Goal: Task Accomplishment & Management: Manage account settings

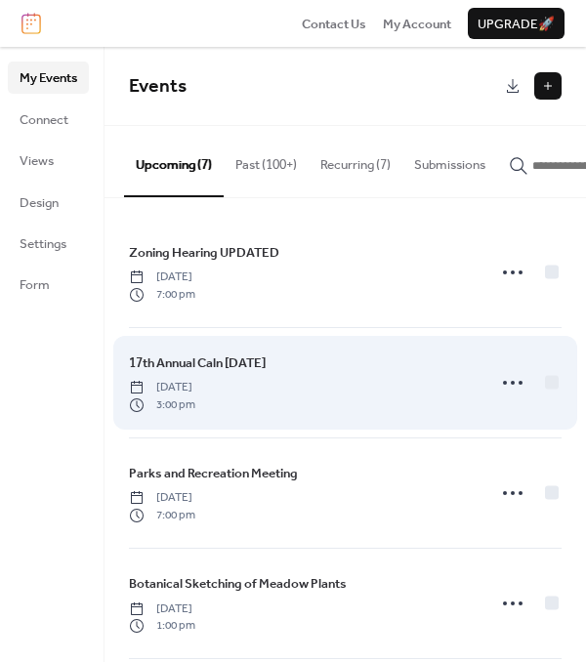
click at [266, 373] on span "17th Annual Caln [DATE]" at bounding box center [197, 364] width 137 height 20
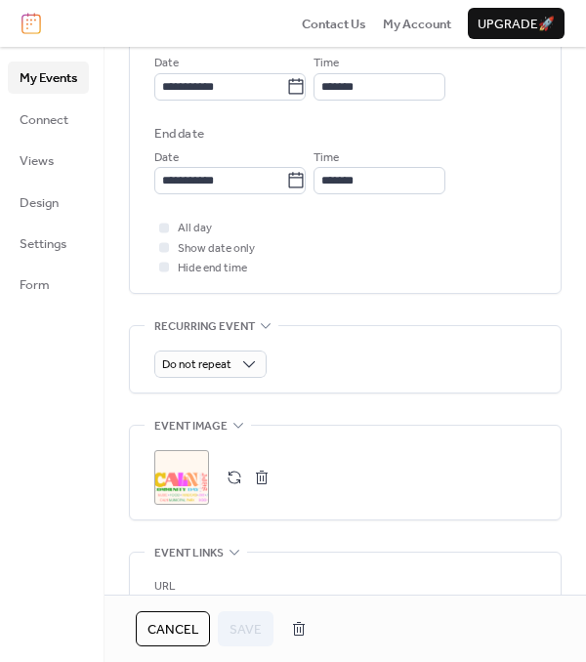
scroll to position [684, 0]
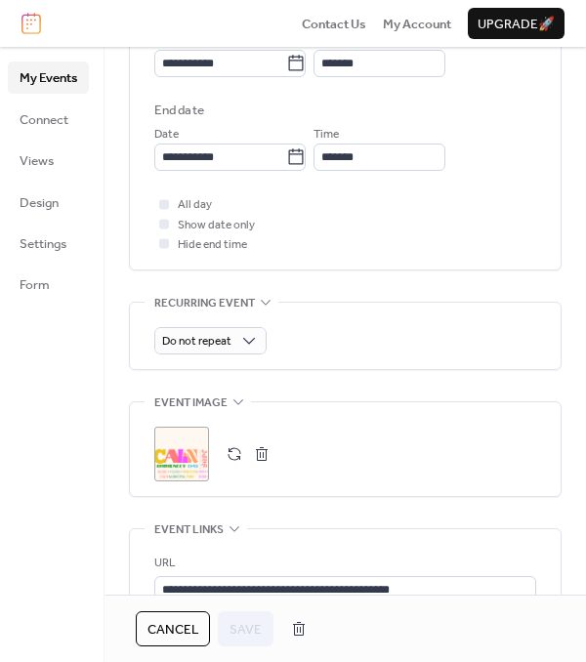
click at [166, 465] on div ";" at bounding box center [181, 454] width 55 height 55
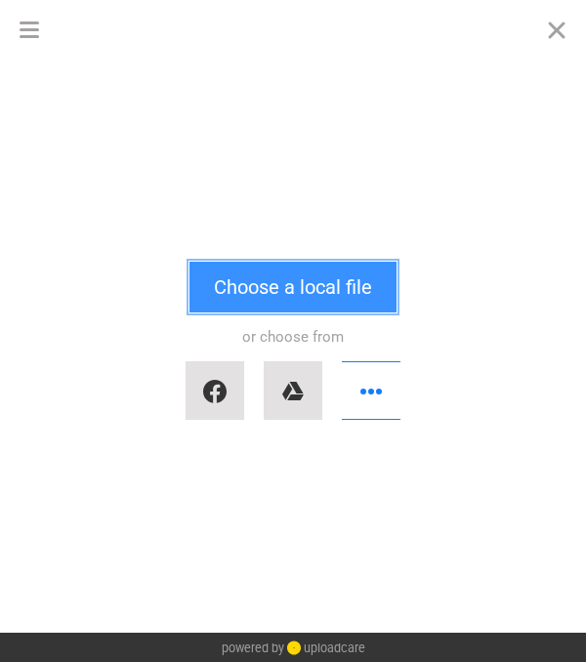
click at [294, 269] on button "Choose a local file" at bounding box center [292, 287] width 207 height 51
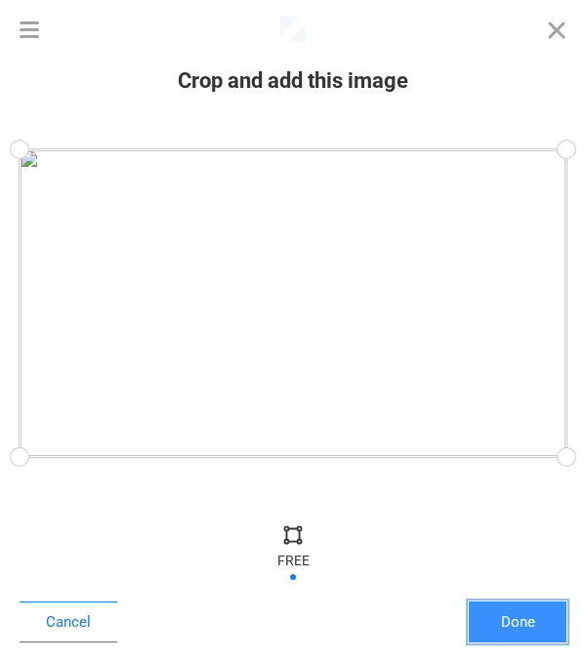
click at [531, 614] on button "Done" at bounding box center [518, 622] width 98 height 41
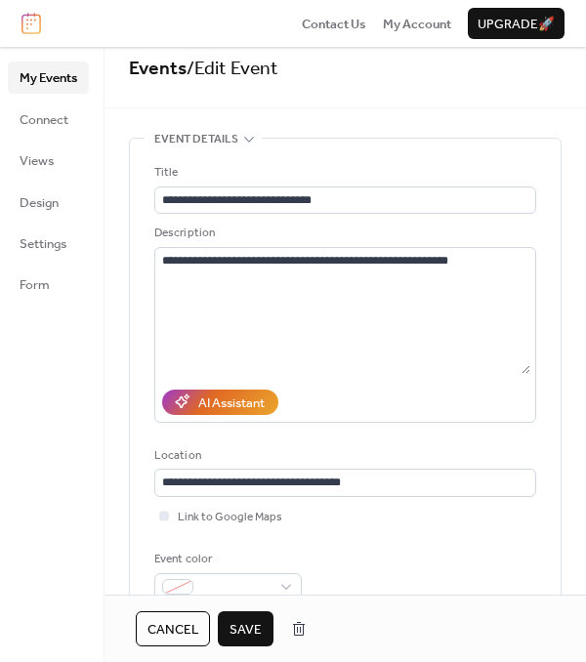
scroll to position [488, 0]
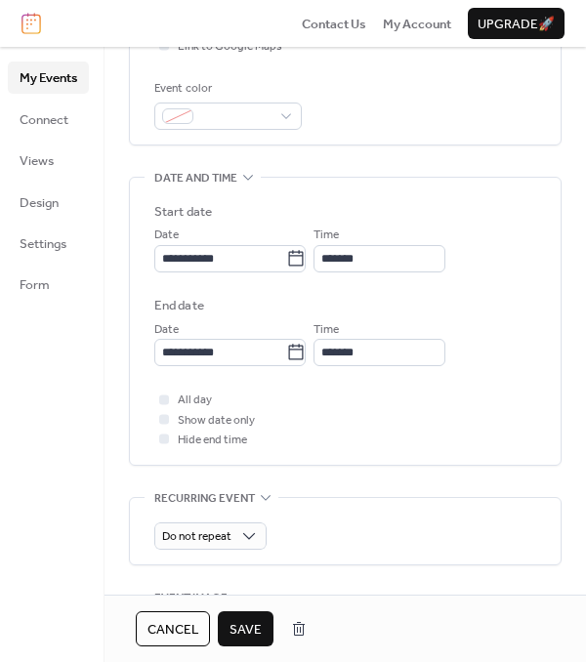
click at [238, 620] on span "Save" at bounding box center [246, 630] width 32 height 20
